Goal: Check status: Check status

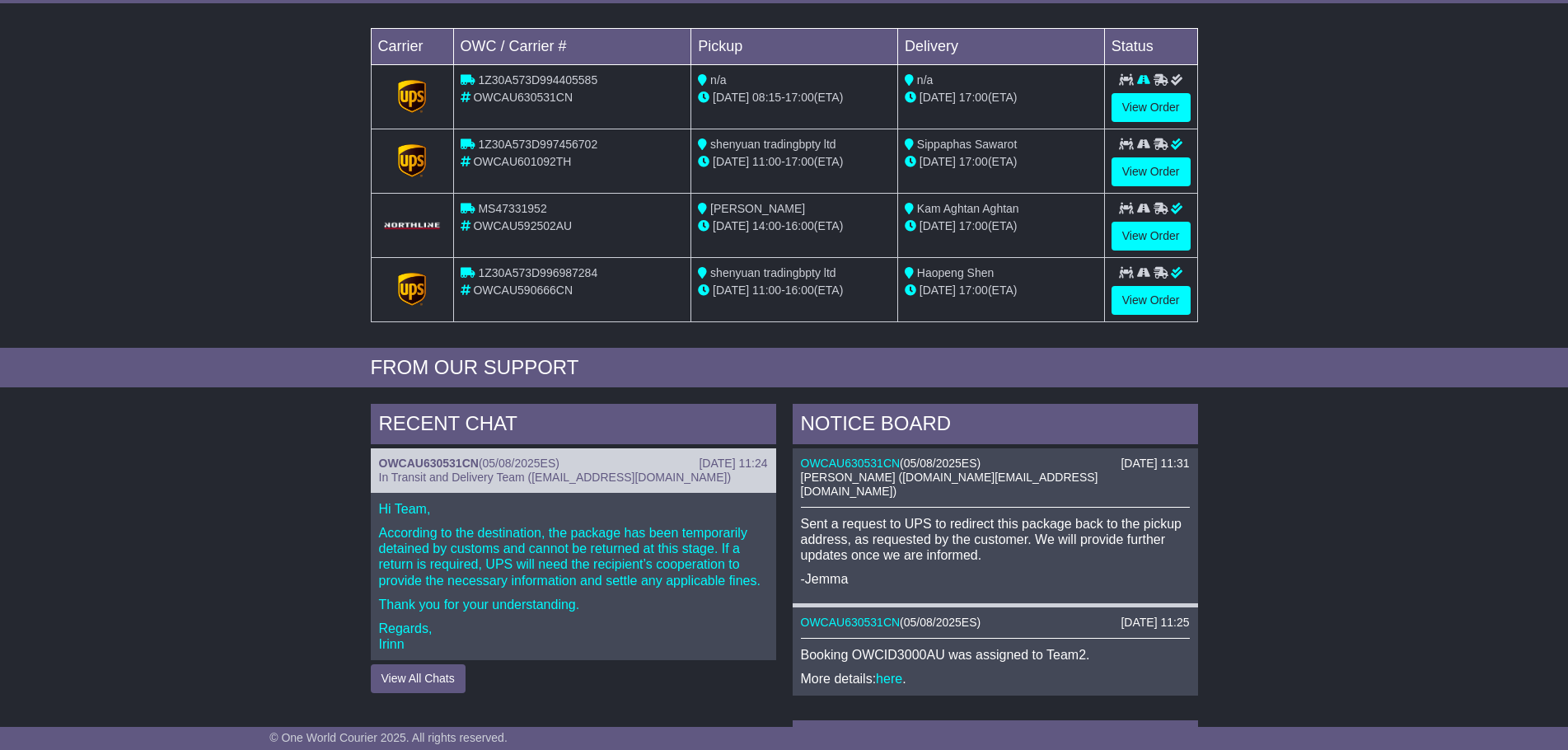
scroll to position [247, 0]
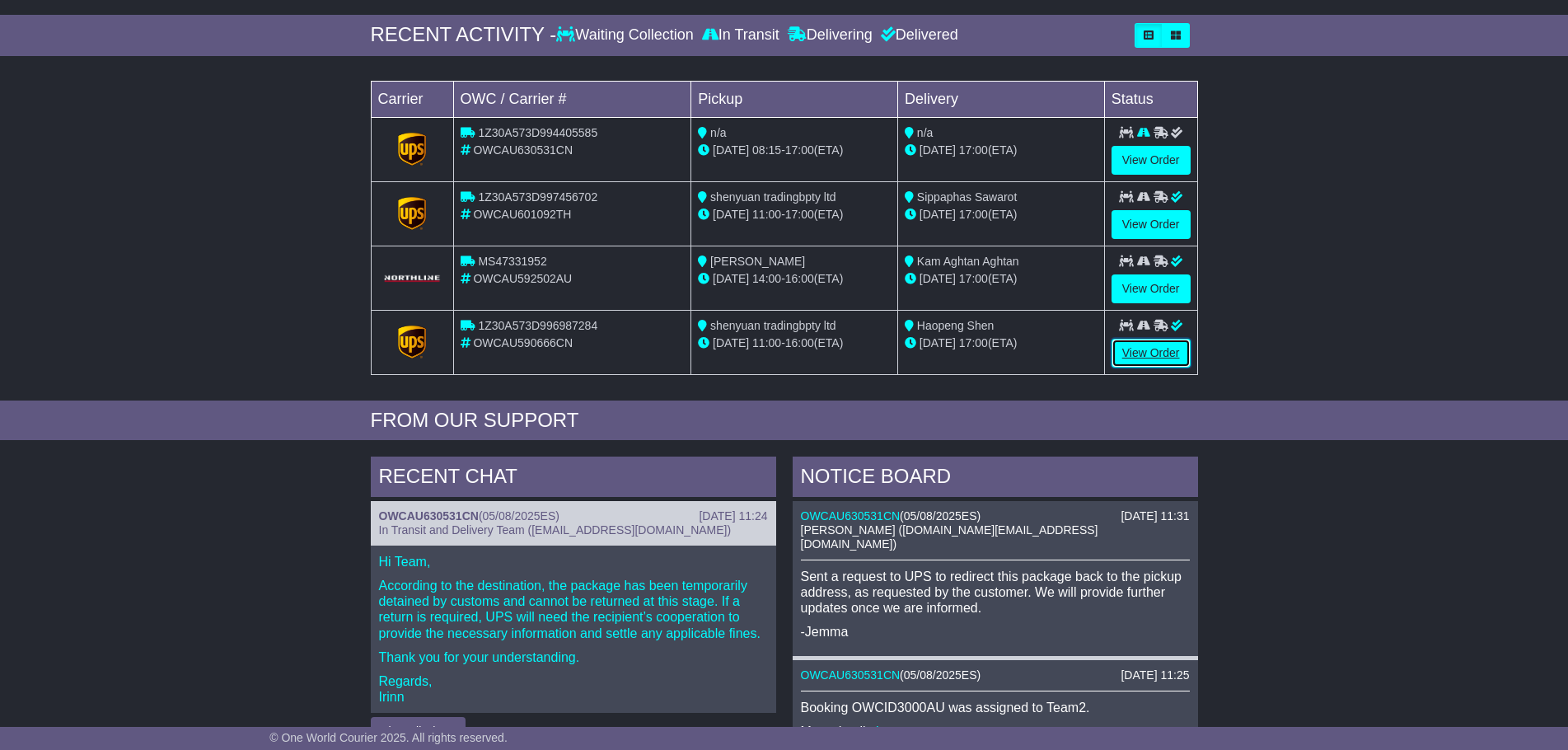
click at [1152, 351] on link "View Order" at bounding box center [1151, 352] width 79 height 29
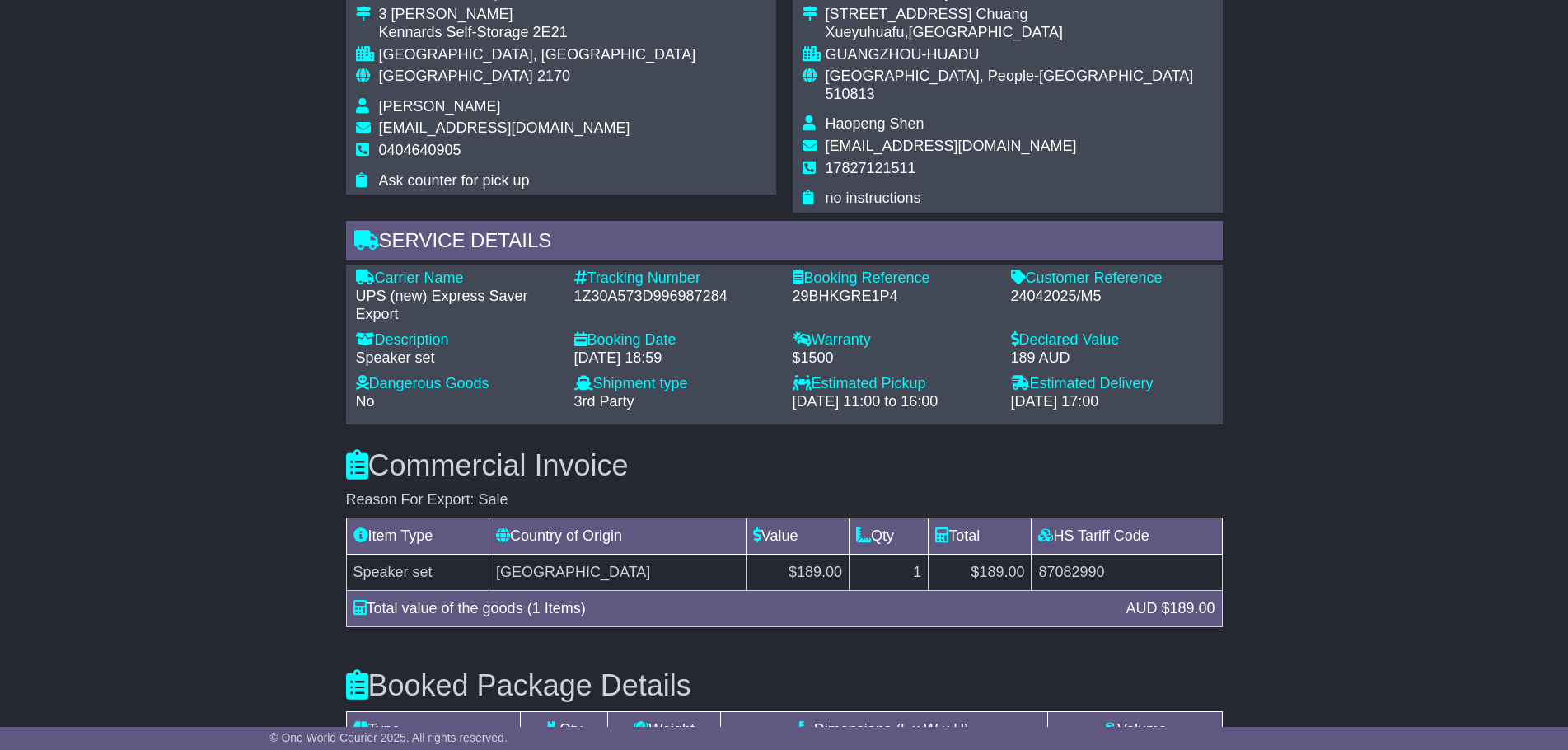
scroll to position [1153, 0]
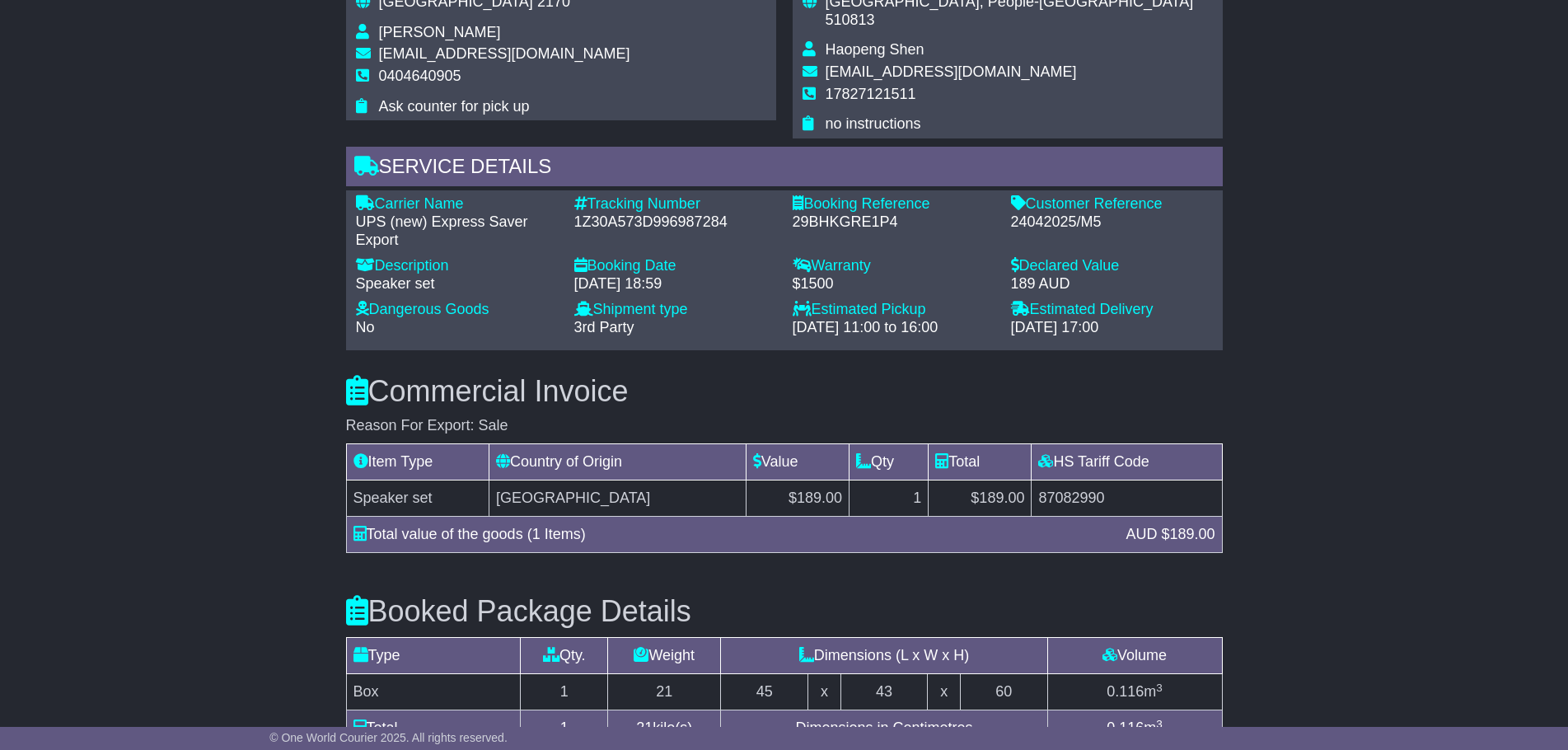
click at [1068, 479] on td "87082990" at bounding box center [1126, 497] width 190 height 37
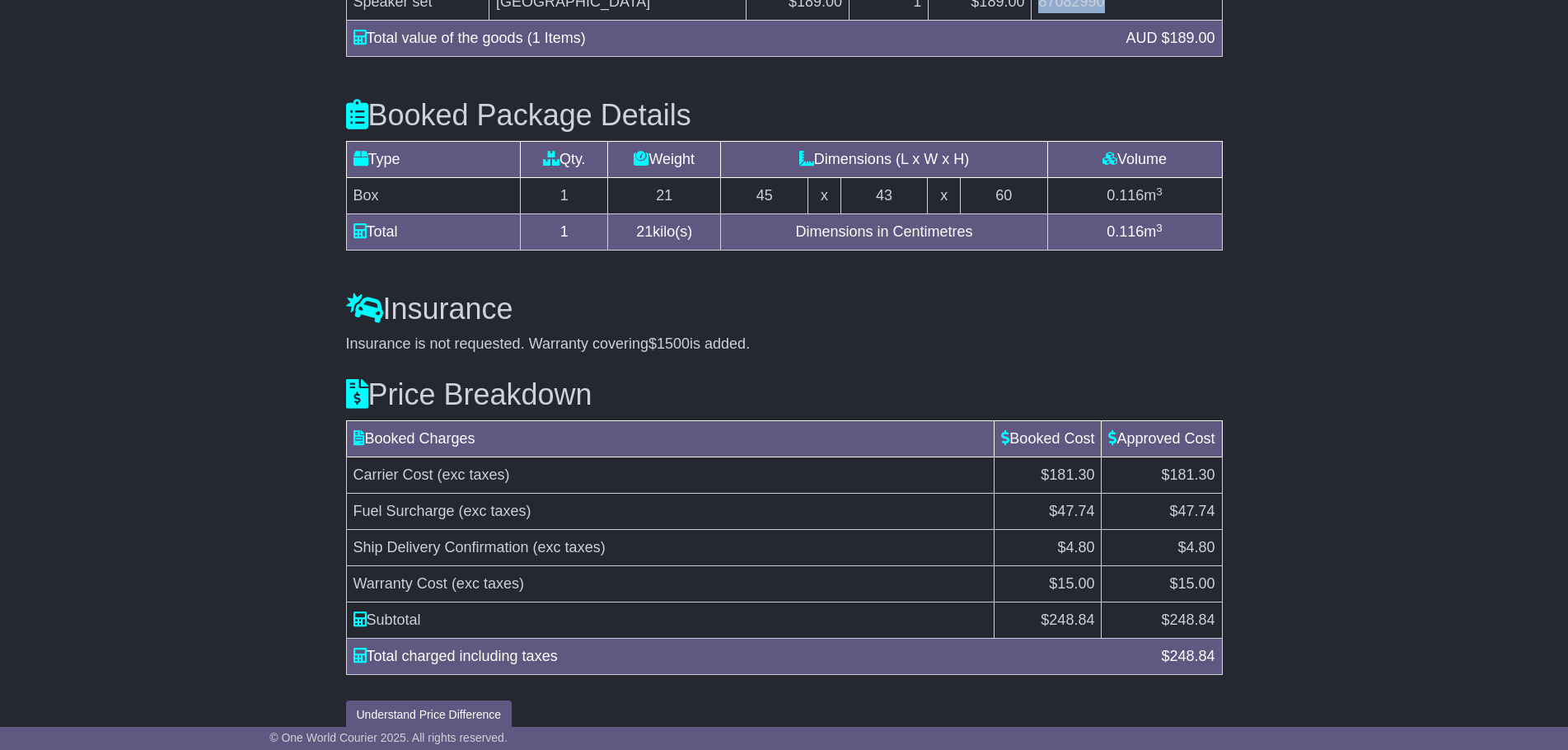
scroll to position [1652, 0]
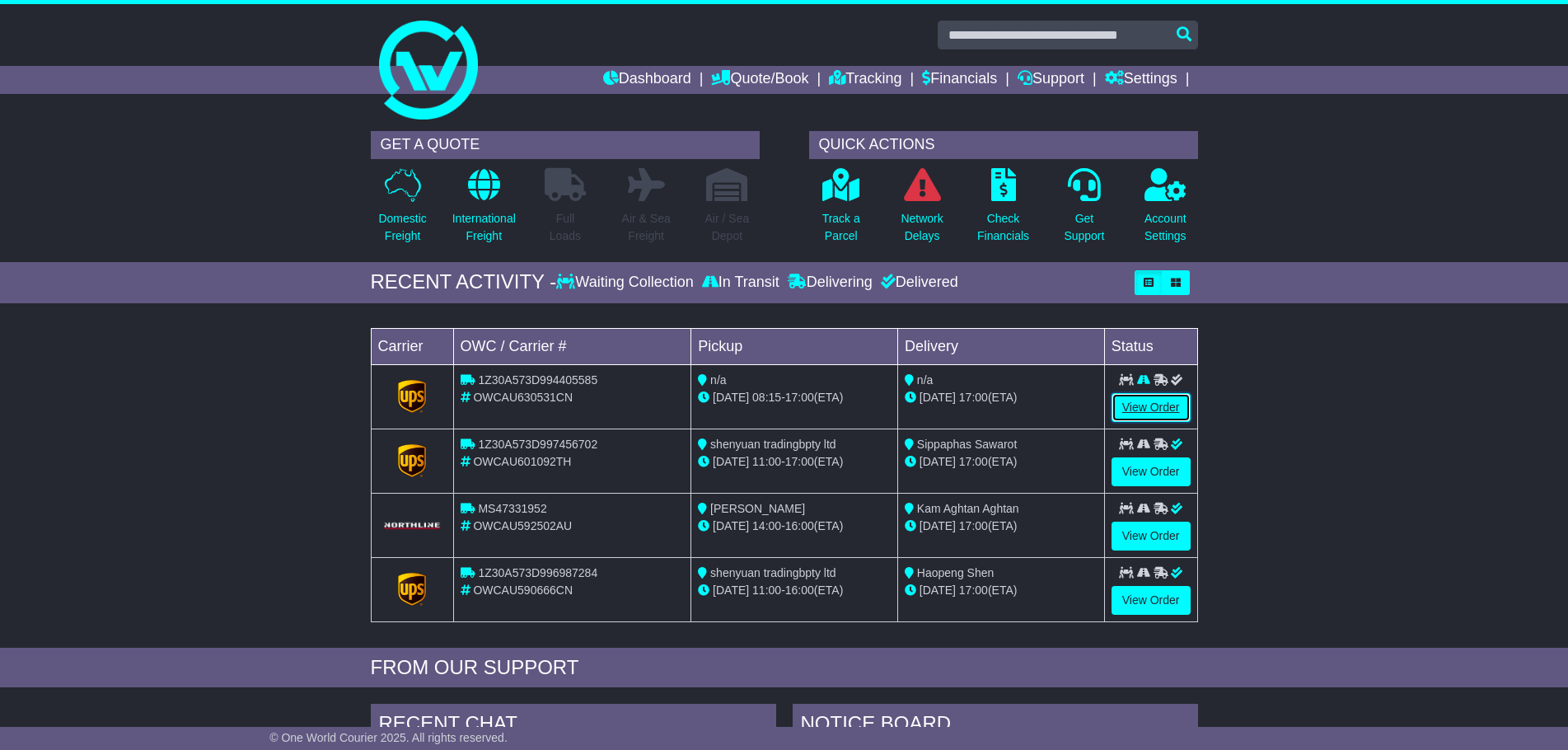
click at [1132, 420] on link "View Order" at bounding box center [1151, 407] width 79 height 29
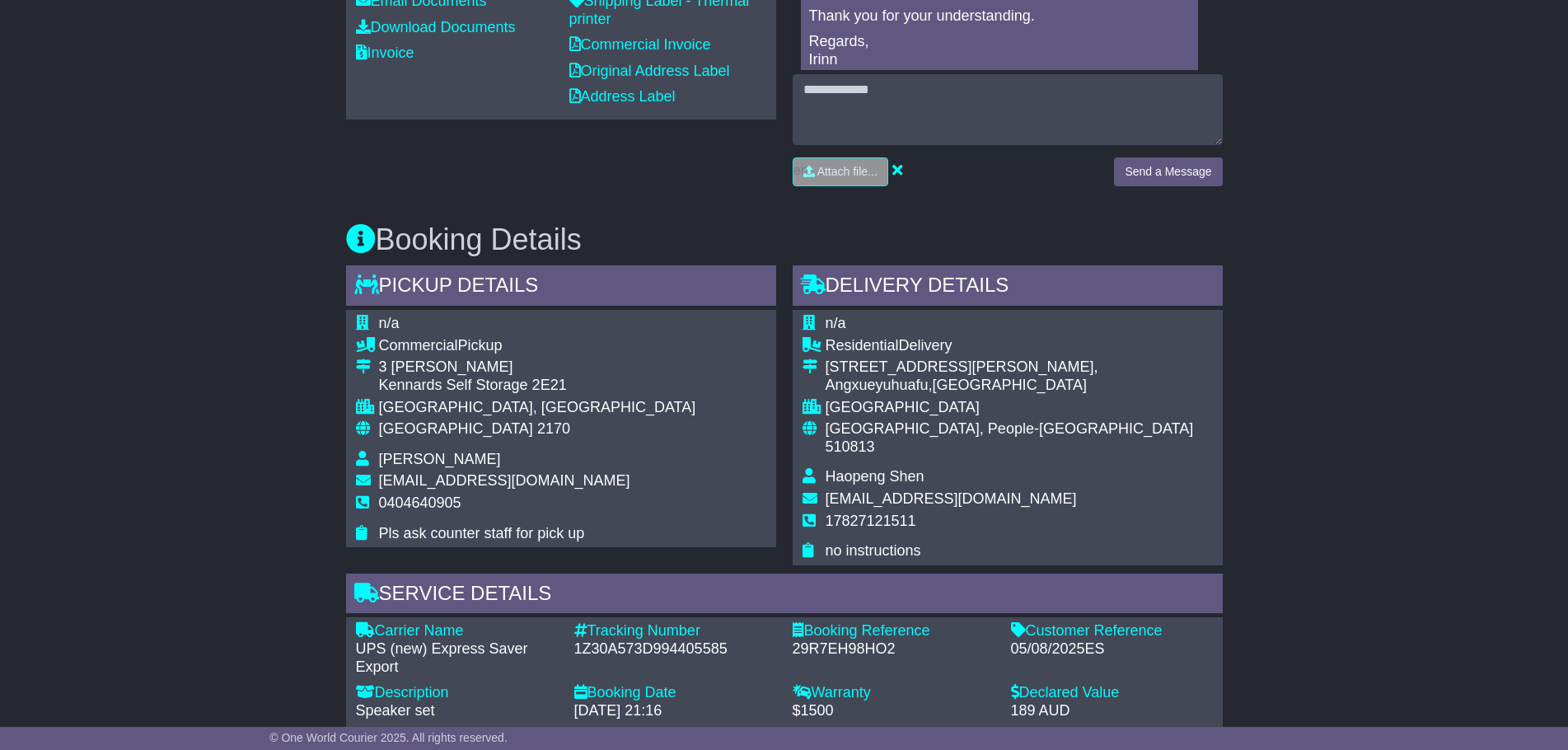
scroll to position [742, 0]
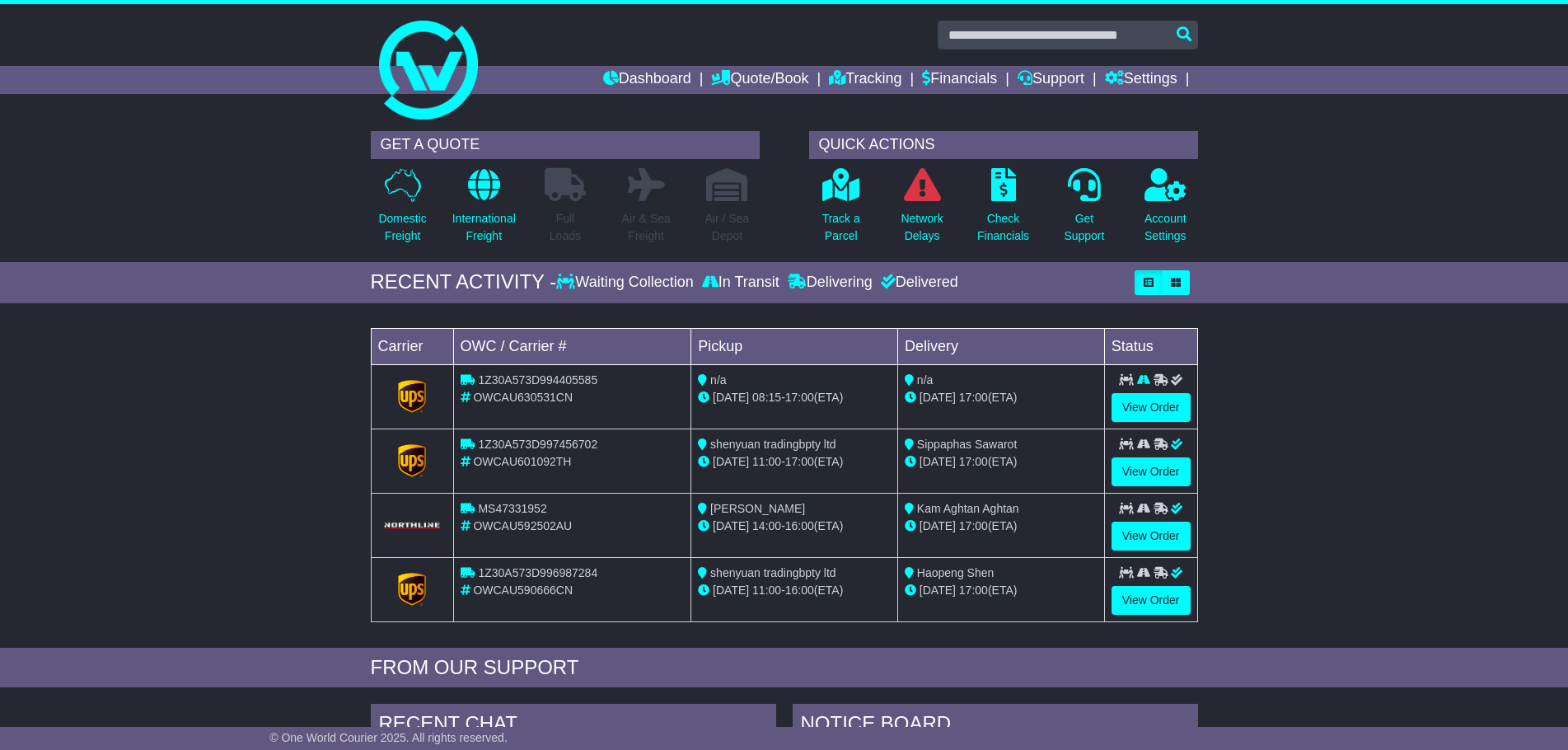
drag, startPoint x: 1130, startPoint y: 478, endPoint x: 1147, endPoint y: 486, distance: 18.8
click at [1147, 486] on td "View Order" at bounding box center [1150, 461] width 93 height 64
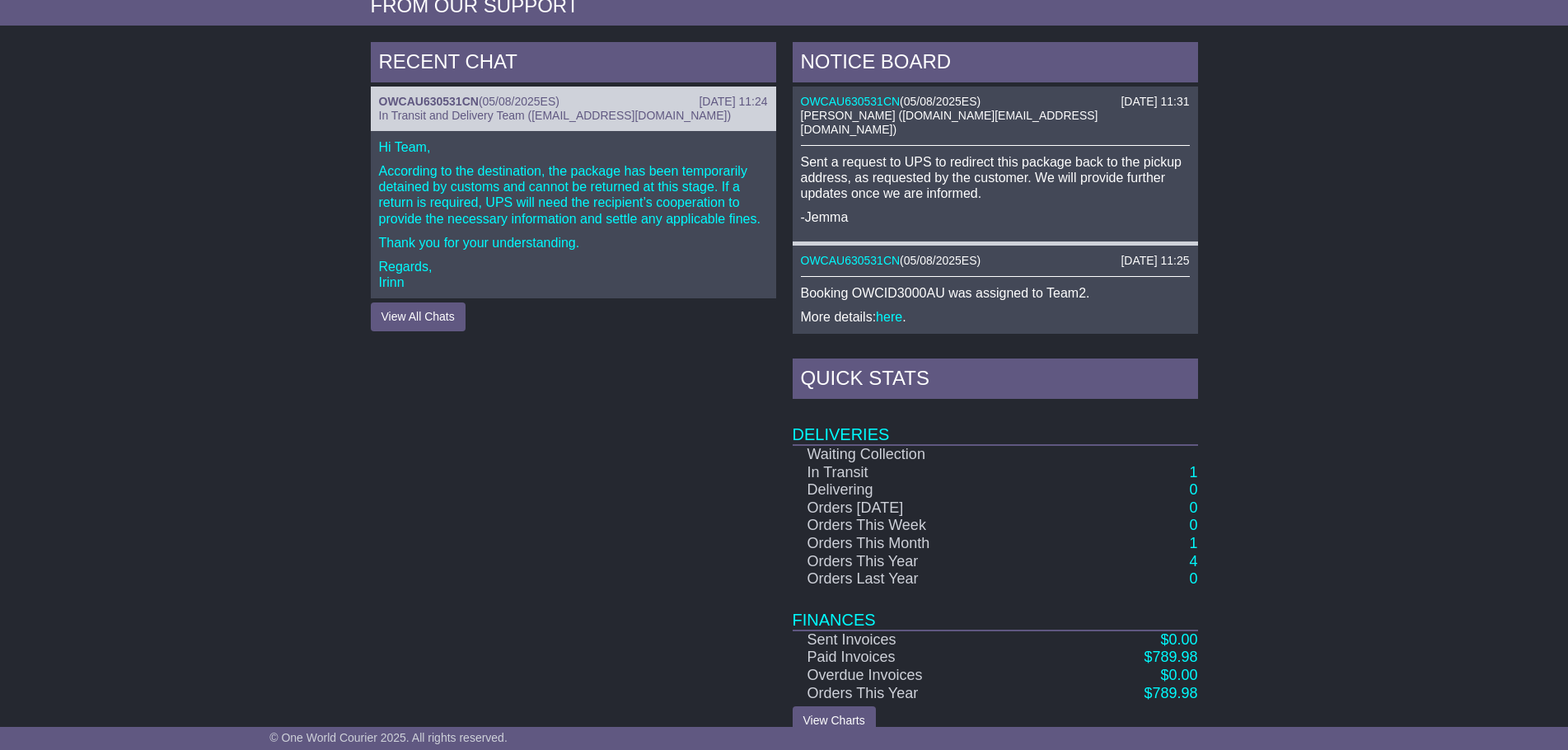
scroll to position [688, 0]
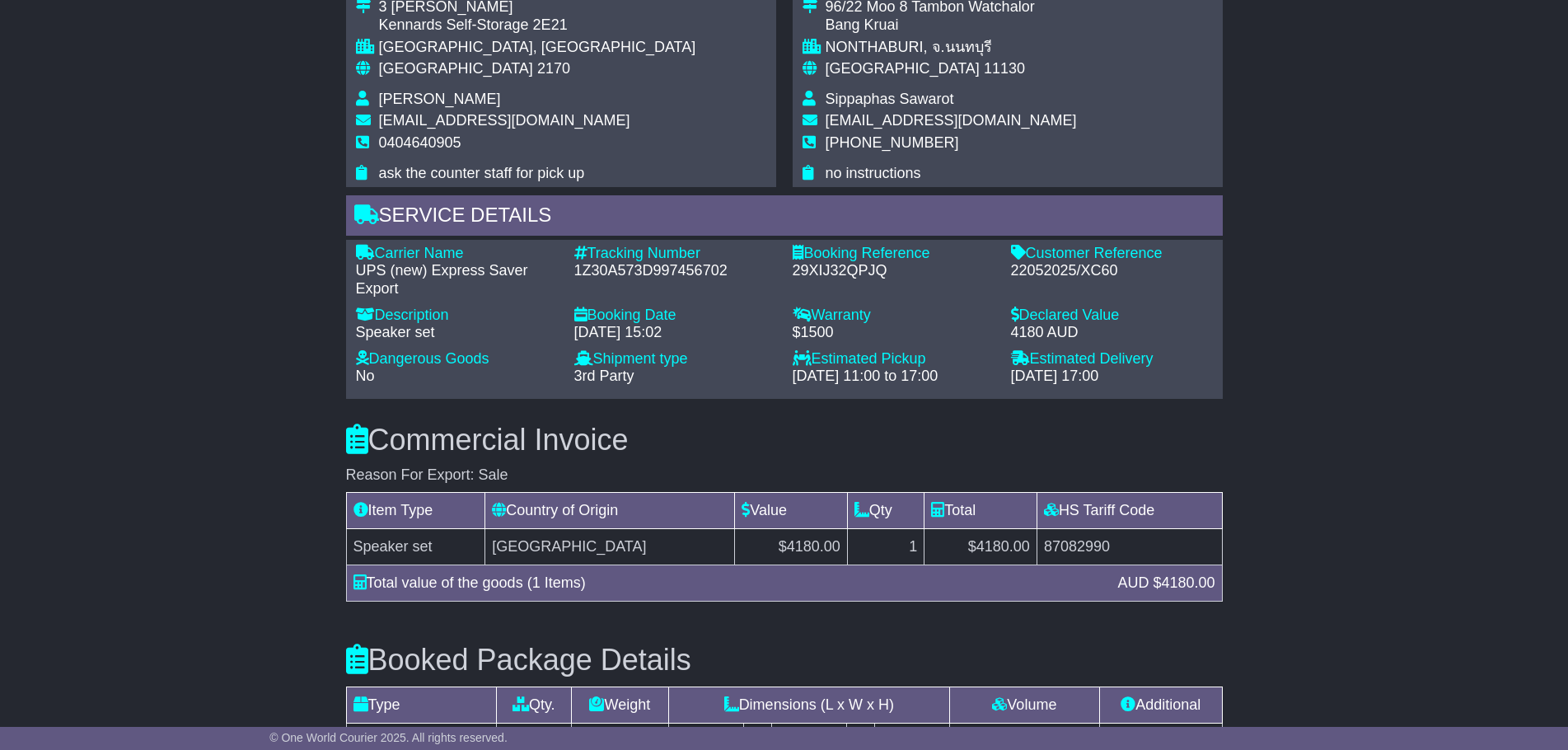
scroll to position [1400, 0]
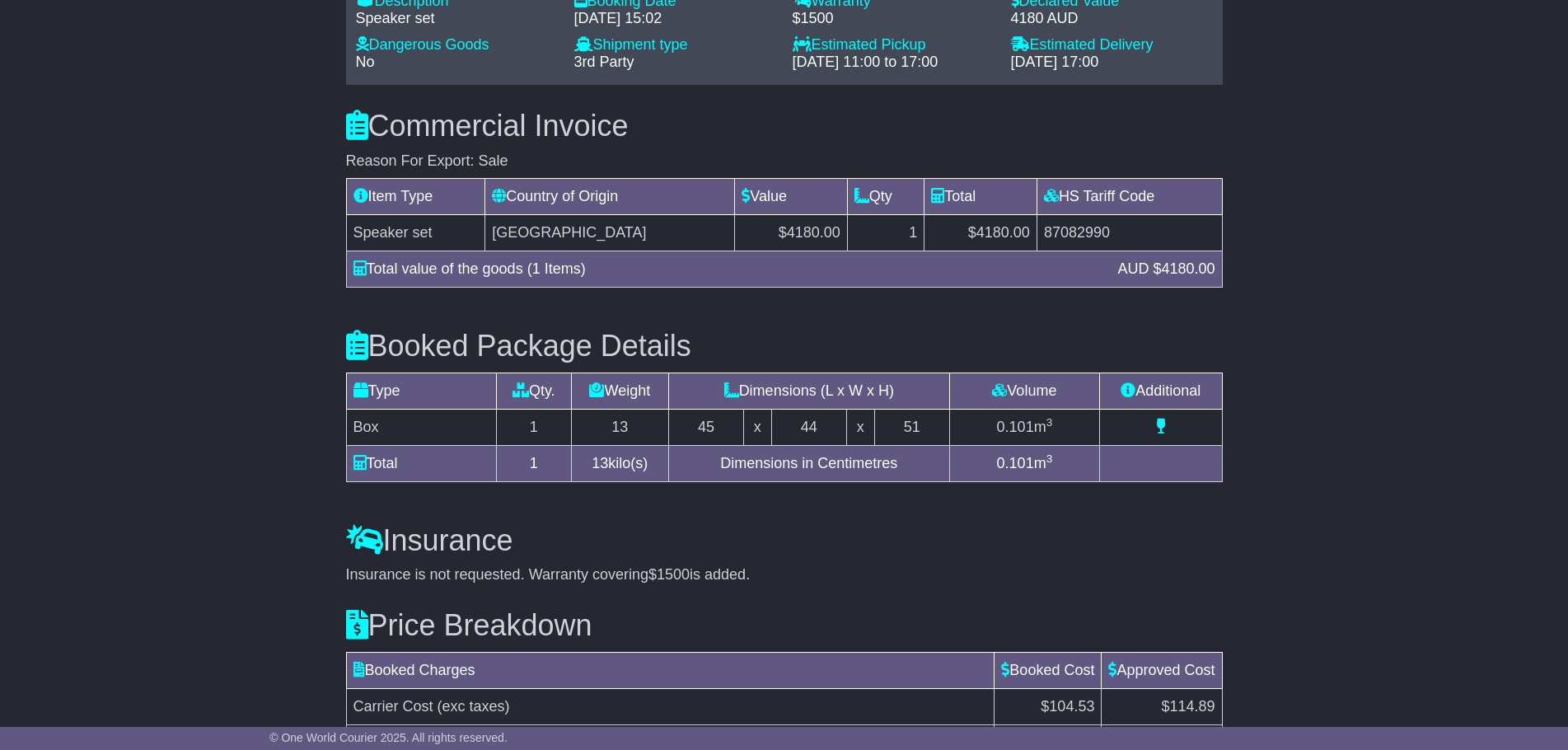
click at [789, 235] on td "$4180.00" at bounding box center [792, 233] width 113 height 37
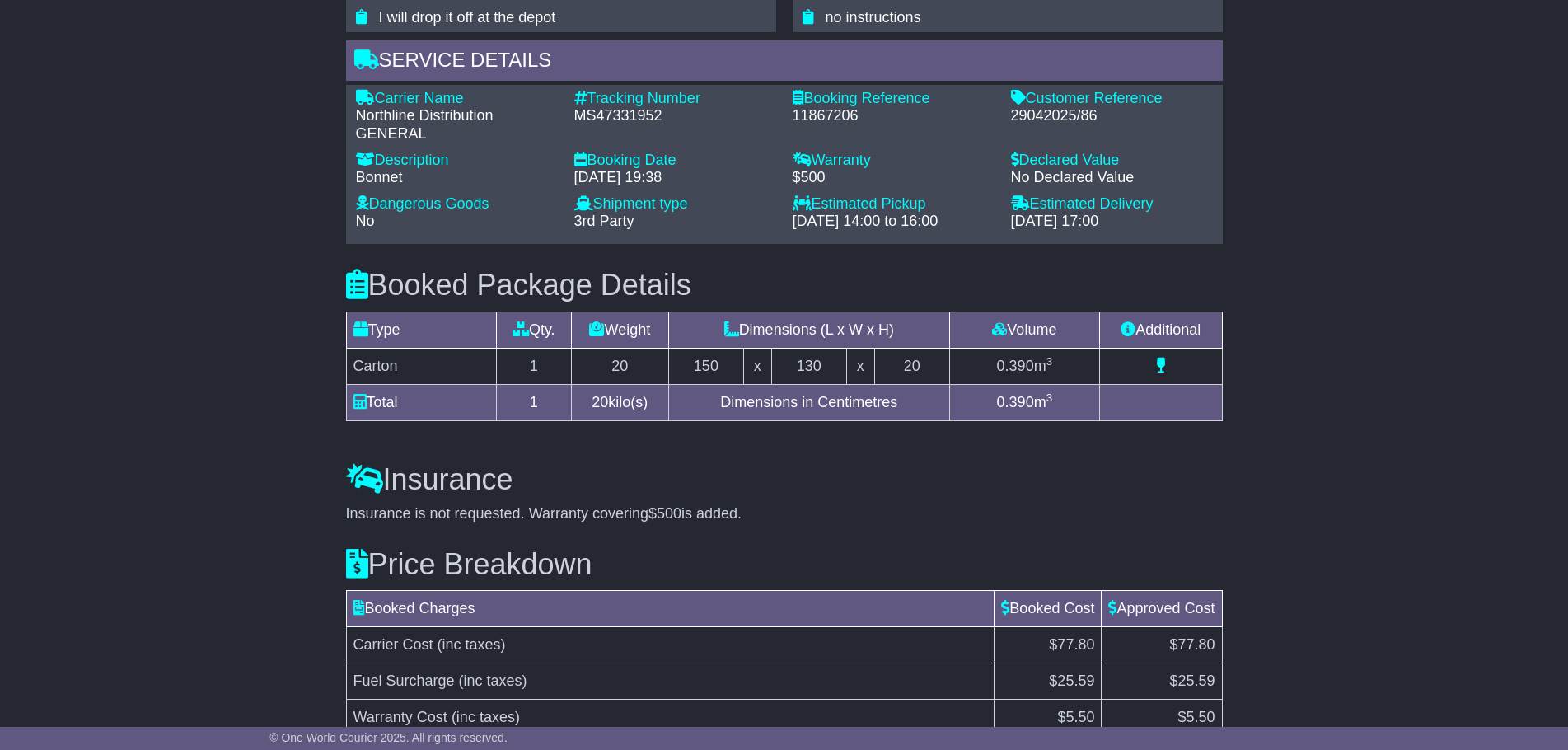
scroll to position [1086, 0]
